Goal: Transaction & Acquisition: Obtain resource

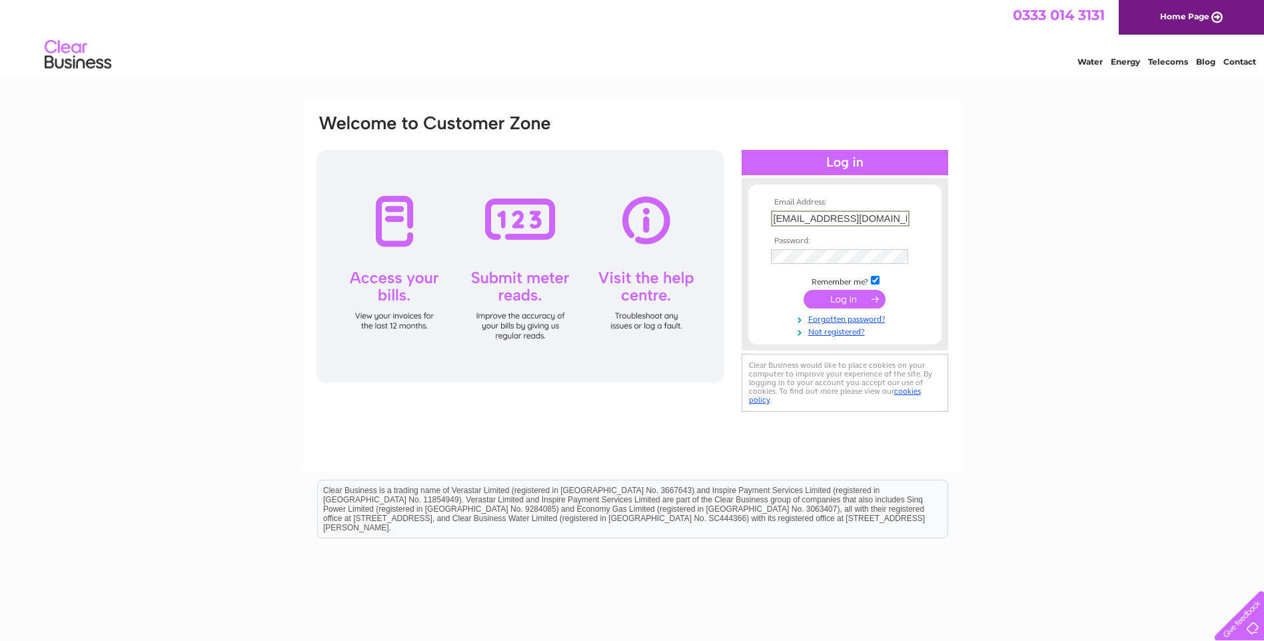
click at [901, 217] on input "floorsinwood@btconnect.com" at bounding box center [840, 219] width 139 height 16
type input "doreen.allan@edenfyfe.com"
click at [859, 299] on input "submit" at bounding box center [845, 298] width 82 height 19
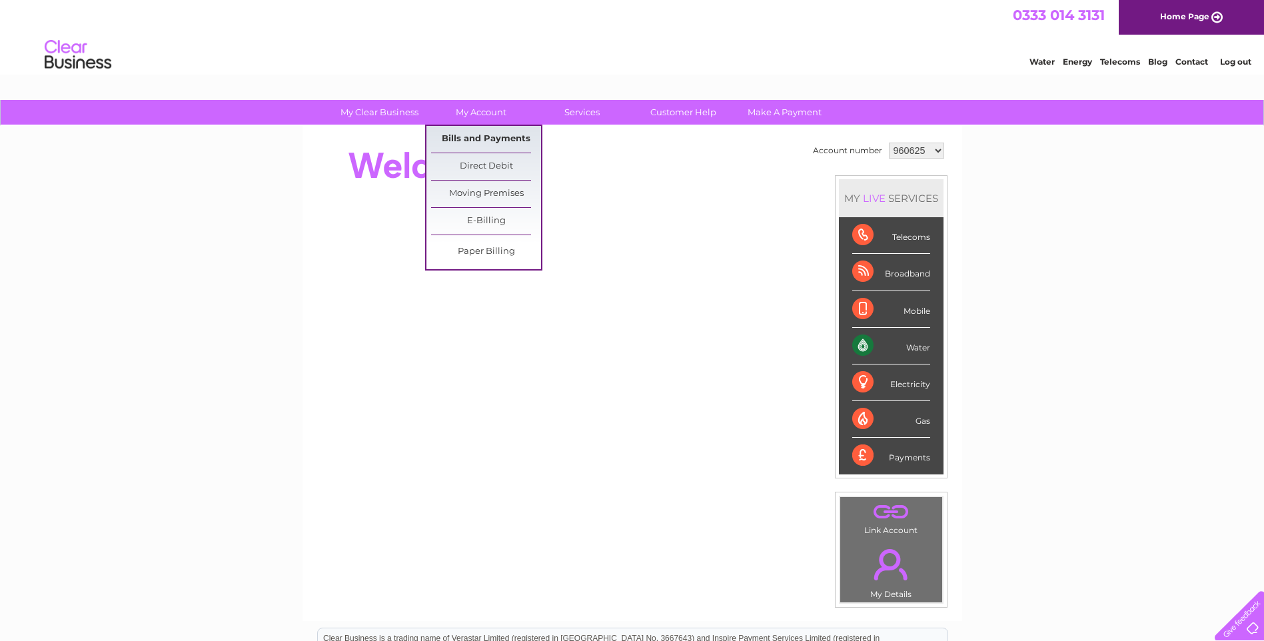
click at [487, 134] on link "Bills and Payments" at bounding box center [486, 139] width 110 height 27
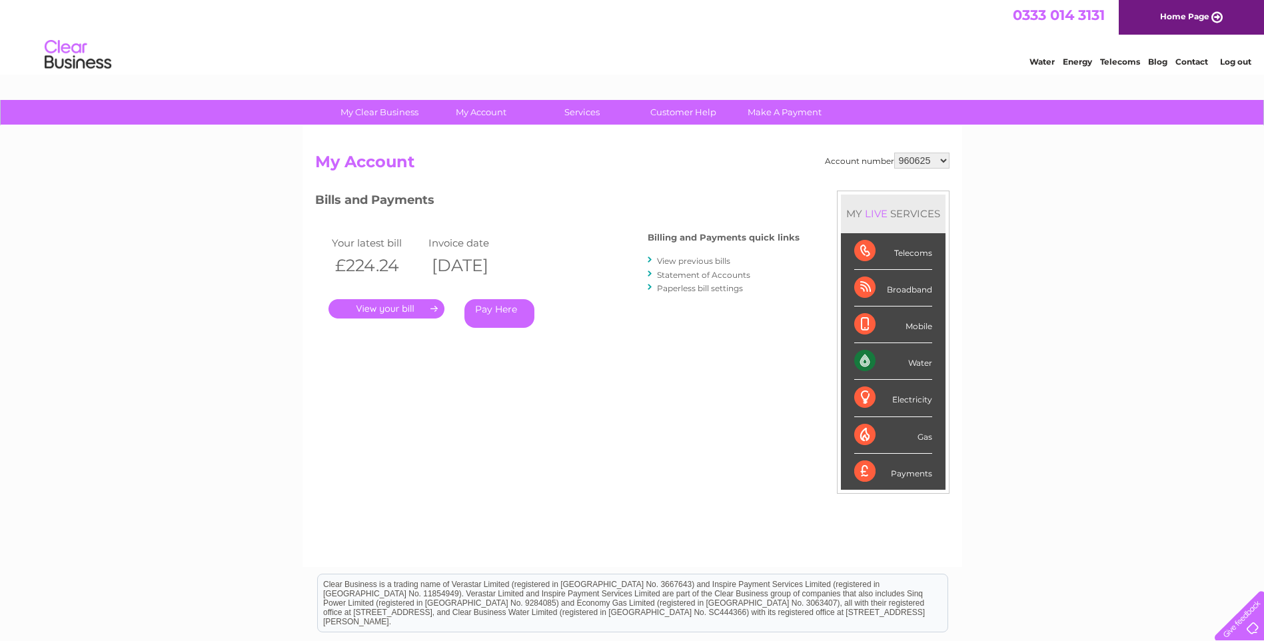
click at [694, 260] on link "View previous bills" at bounding box center [693, 261] width 73 height 10
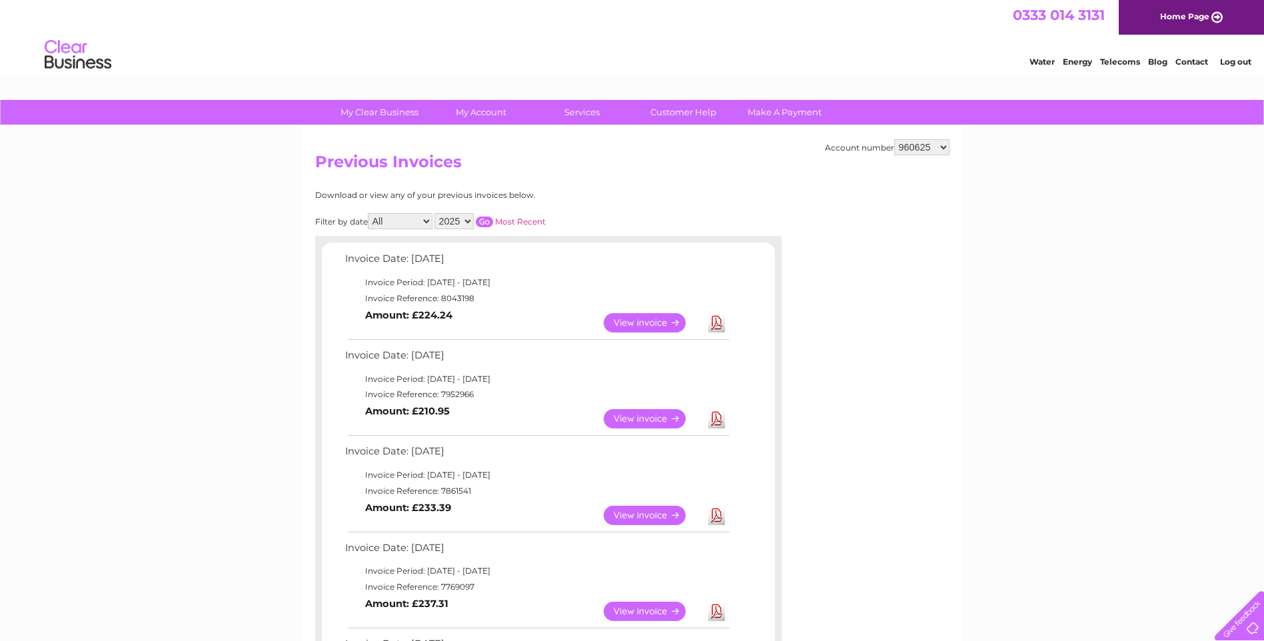
scroll to position [67, 0]
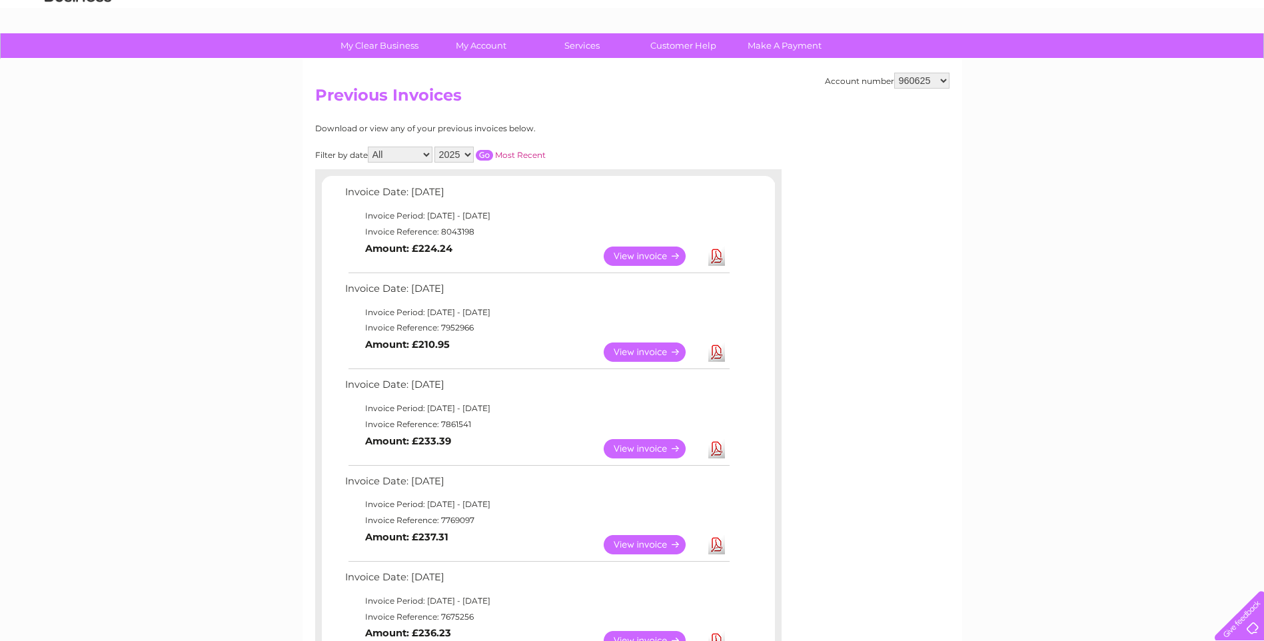
click at [718, 452] on link "Download" at bounding box center [716, 448] width 17 height 19
click at [718, 354] on link "Download" at bounding box center [716, 352] width 17 height 19
click at [714, 255] on link "Download" at bounding box center [716, 256] width 17 height 19
drag, startPoint x: 753, startPoint y: 104, endPoint x: 934, endPoint y: 104, distance: 181.3
click at [753, 104] on h2 "Previous Invoices" at bounding box center [632, 98] width 634 height 25
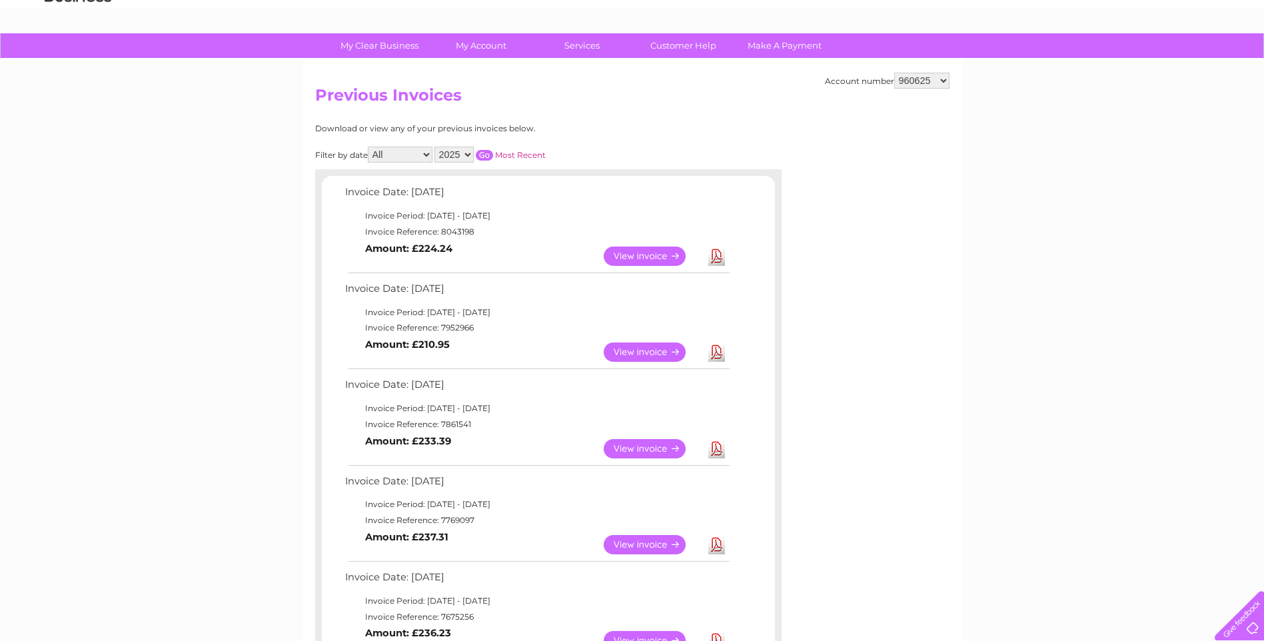
click at [944, 82] on select "960625 1154753" at bounding box center [921, 81] width 55 height 16
select select "1154753"
click at [895, 73] on select "960625 1154753" at bounding box center [921, 81] width 55 height 16
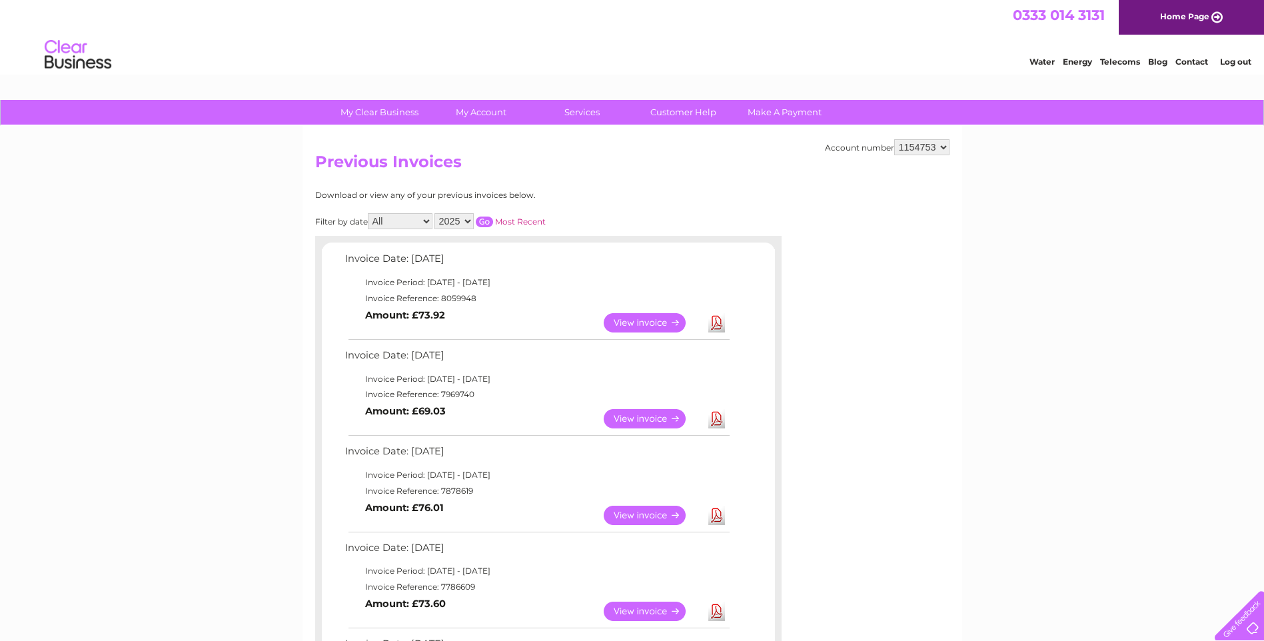
click at [715, 515] on link "Download" at bounding box center [716, 515] width 17 height 19
click at [714, 418] on link "Download" at bounding box center [716, 418] width 17 height 19
click at [718, 319] on link "Download" at bounding box center [716, 322] width 17 height 19
drag, startPoint x: 873, startPoint y: 50, endPoint x: 1224, endPoint y: 46, distance: 351.2
click at [873, 50] on div "Water Energy Telecoms Blog Contact Log out" at bounding box center [632, 56] width 1264 height 43
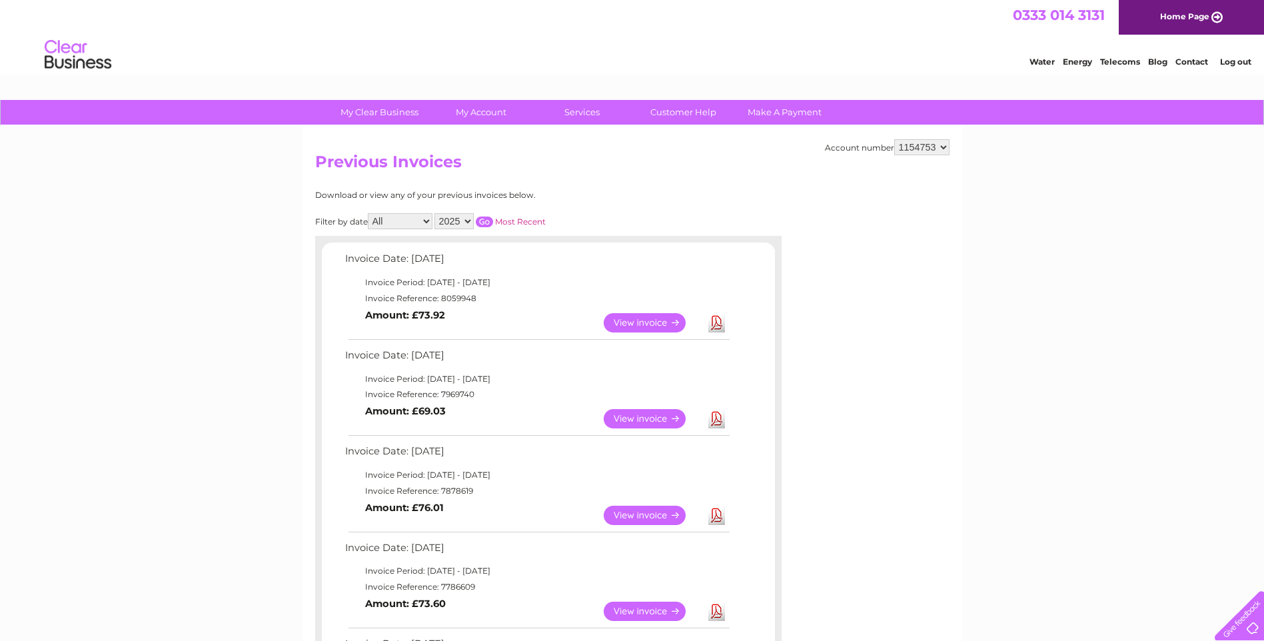
click at [1230, 59] on link "Log out" at bounding box center [1235, 62] width 31 height 10
